Goal: Task Accomplishment & Management: Use online tool/utility

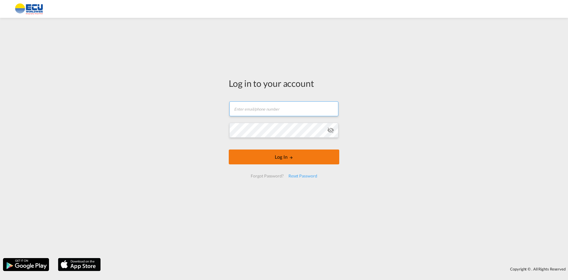
type input "AndreaTumiati@ecuworldwide.com"
click at [279, 155] on button "Log In" at bounding box center [284, 157] width 111 height 15
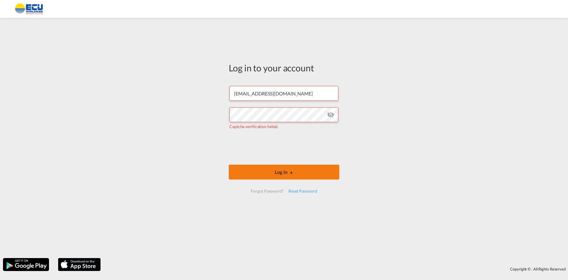
click at [278, 173] on button "Log In" at bounding box center [284, 172] width 111 height 15
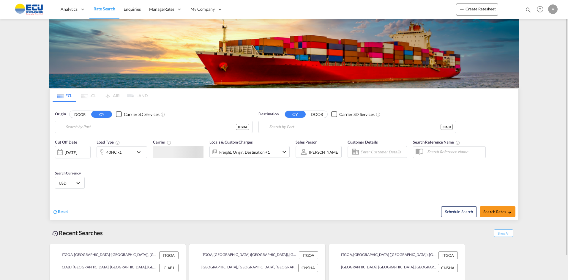
type input "[GEOGRAPHIC_DATA] ([GEOGRAPHIC_DATA]), [GEOGRAPHIC_DATA]"
type input "[GEOGRAPHIC_DATA], CIABJ"
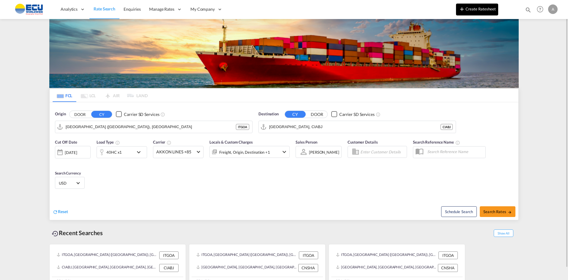
click at [468, 10] on button "Create Ratesheet" at bounding box center [477, 10] width 42 height 12
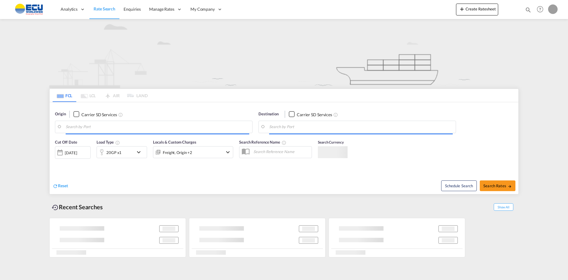
type input "[GEOGRAPHIC_DATA] ([GEOGRAPHIC_DATA]), [GEOGRAPHIC_DATA]"
type input "[GEOGRAPHIC_DATA], CIABJ"
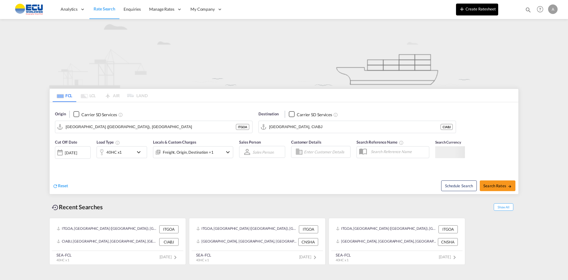
click at [474, 7] on button "Create Ratesheet" at bounding box center [477, 10] width 42 height 12
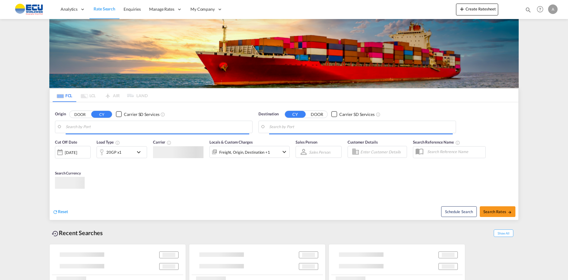
type input "[GEOGRAPHIC_DATA] ([GEOGRAPHIC_DATA]), [GEOGRAPHIC_DATA]"
type input "[GEOGRAPHIC_DATA], CIABJ"
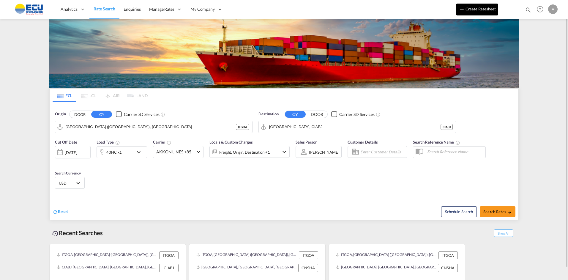
click at [476, 10] on button "Create Ratesheet" at bounding box center [477, 10] width 42 height 12
